Goal: Task Accomplishment & Management: Manage account settings

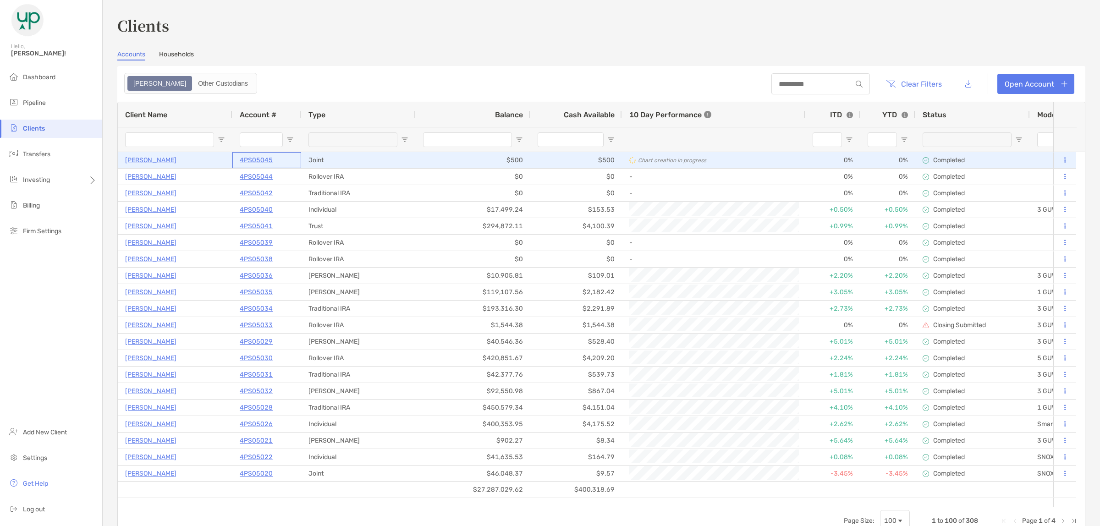
drag, startPoint x: 238, startPoint y: 160, endPoint x: 317, endPoint y: 63, distance: 126.1
click at [298, 121] on div "Client Name Account # Type Balance Cash Available 10 Day Performance ITD YTD St…" at bounding box center [601, 304] width 967 height 405
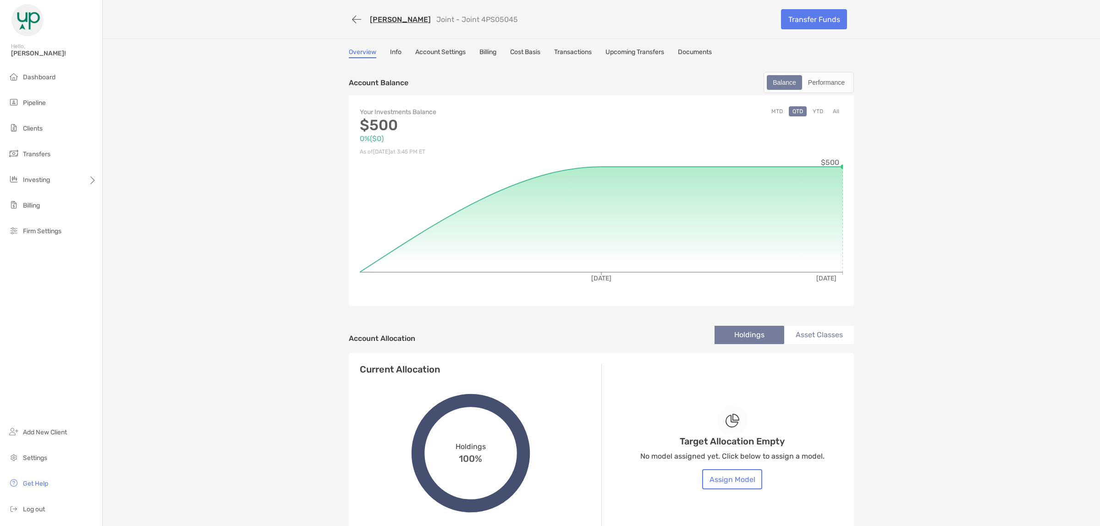
drag, startPoint x: 453, startPoint y: 17, endPoint x: 492, endPoint y: 16, distance: 38.5
click at [492, 16] on div "[PERSON_NAME] Joint - Joint 4PS05045" at bounding box center [561, 19] width 425 height 17
copy p "4PS05045"
click at [728, 481] on button "Assign Model" at bounding box center [732, 480] width 60 height 20
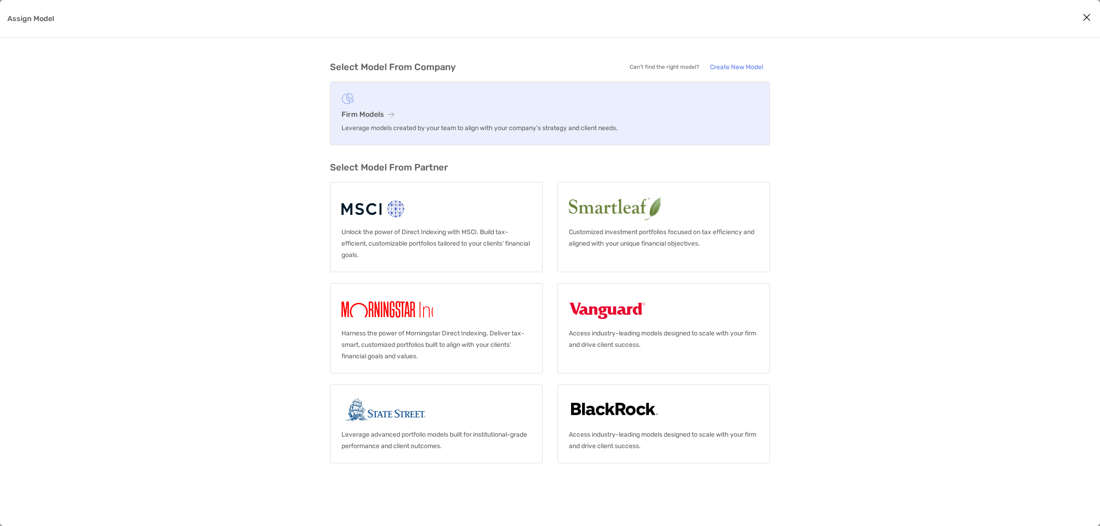
click at [411, 116] on h3 "Firm Models" at bounding box center [550, 114] width 417 height 9
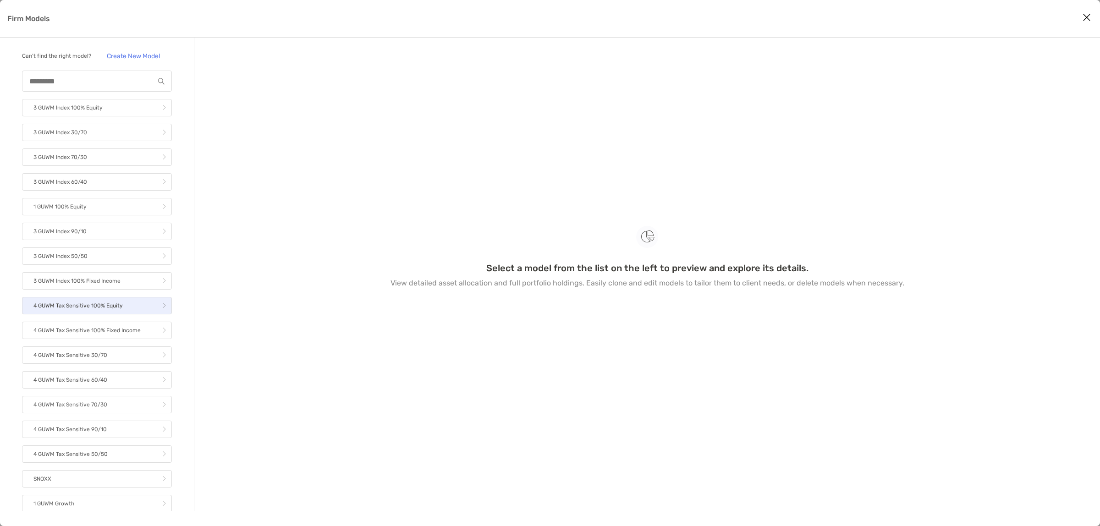
click at [102, 310] on p "4 GUWM Tax Sensitive 100% Equity" at bounding box center [77, 305] width 89 height 11
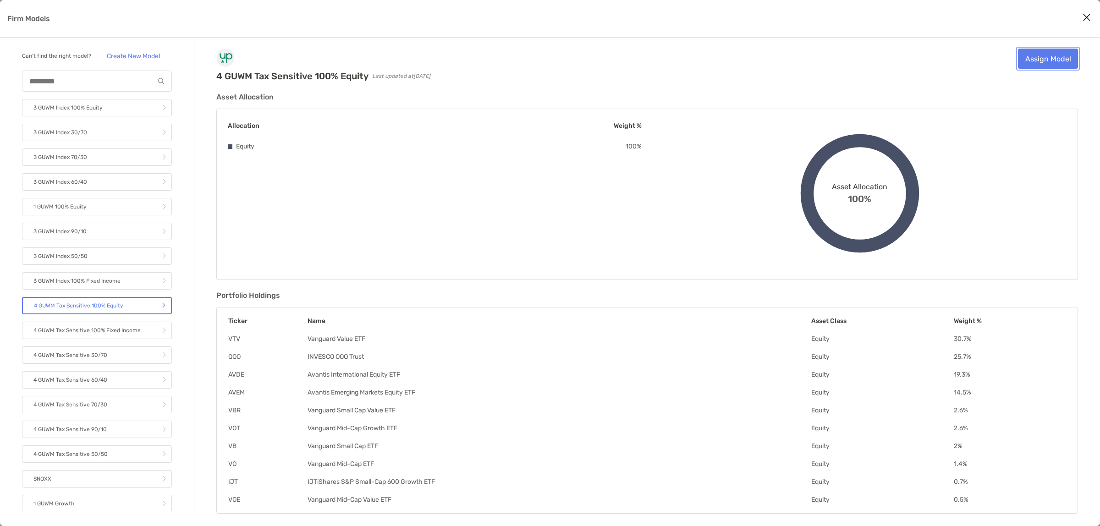
click at [1050, 55] on link "Assign Model" at bounding box center [1048, 59] width 60 height 20
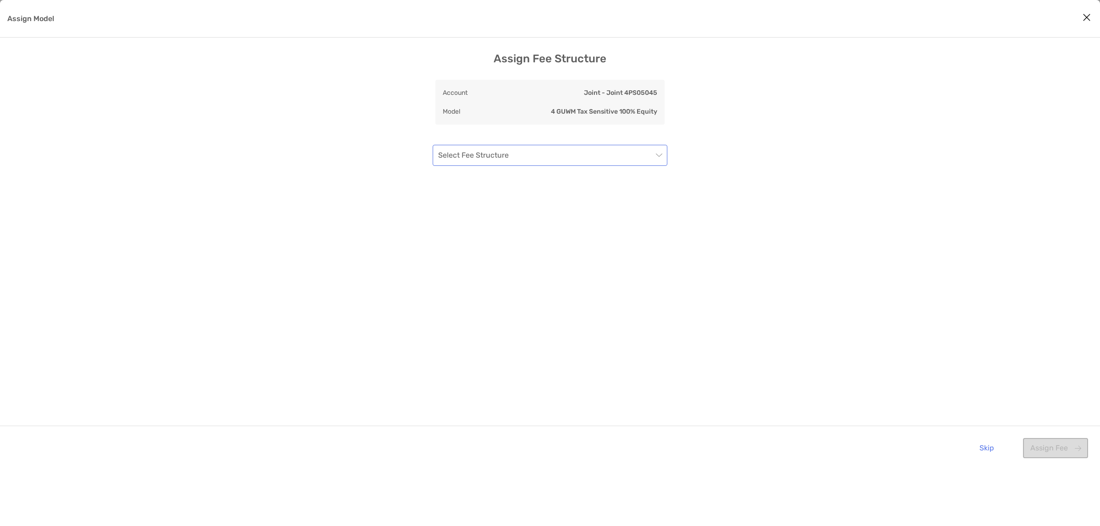
click at [535, 150] on input "Assign Model" at bounding box center [545, 155] width 215 height 20
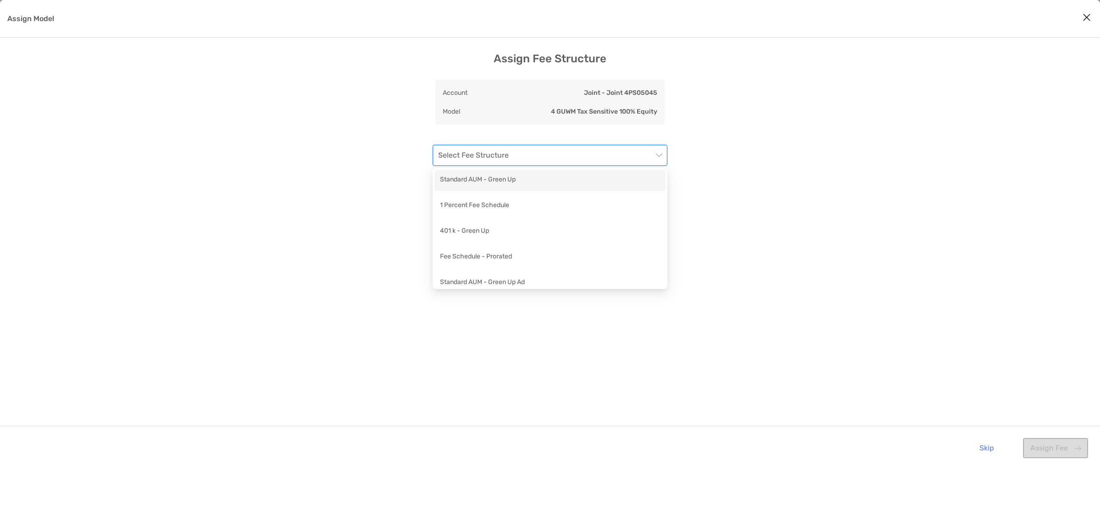
click at [503, 179] on div "Standard AUM - Green Up" at bounding box center [550, 180] width 220 height 11
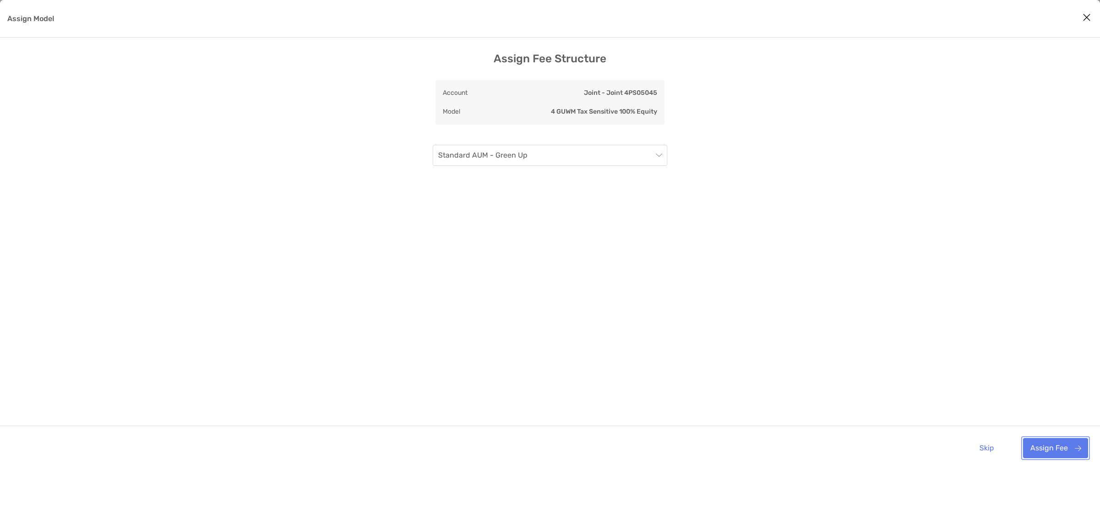
click at [1046, 447] on button "Assign Fee" at bounding box center [1055, 448] width 65 height 20
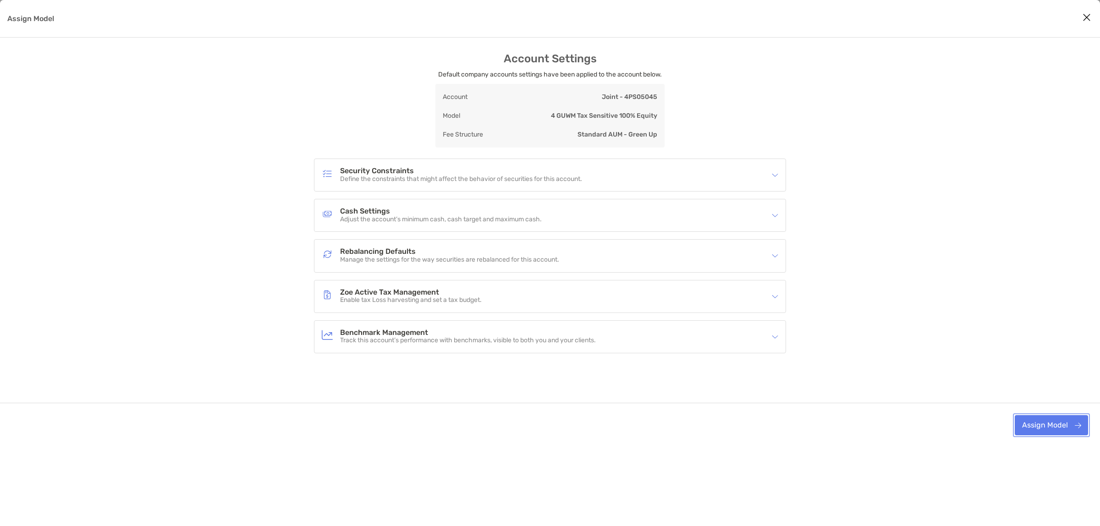
click at [1027, 425] on button "Assign Model" at bounding box center [1051, 425] width 73 height 20
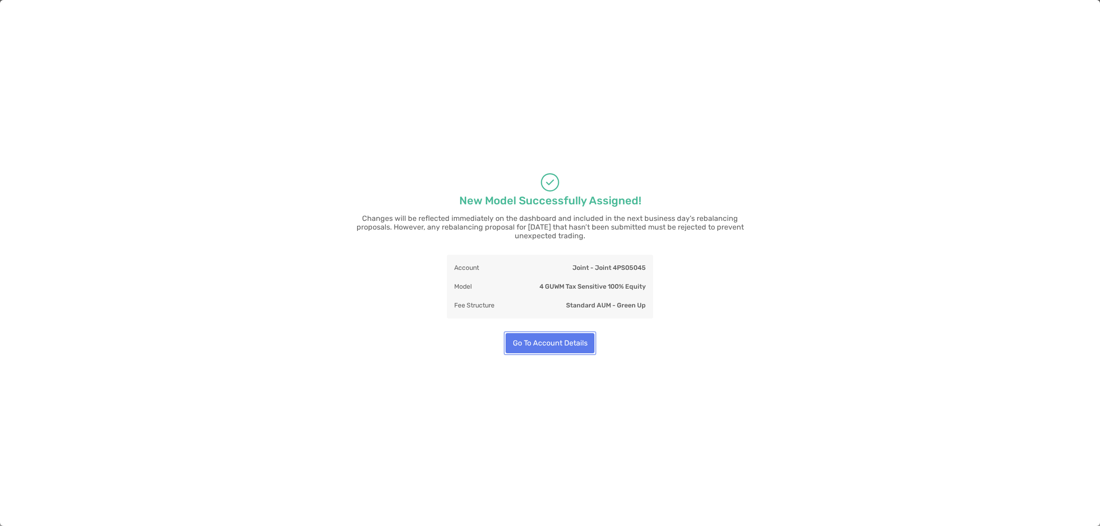
click at [546, 339] on button "Go To Account Details" at bounding box center [550, 343] width 89 height 20
